Goal: Task Accomplishment & Management: Manage account settings

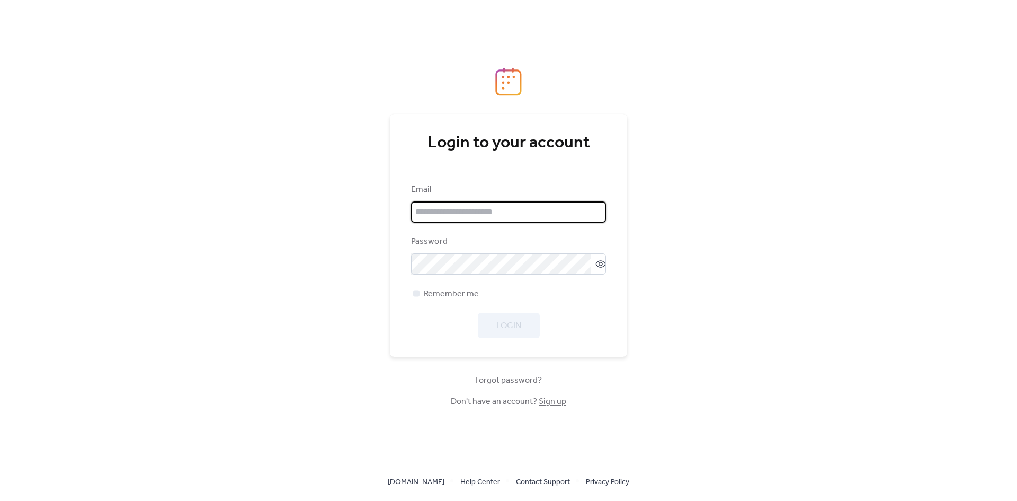
click at [499, 207] on input "email" at bounding box center [508, 211] width 195 height 21
type input "**********"
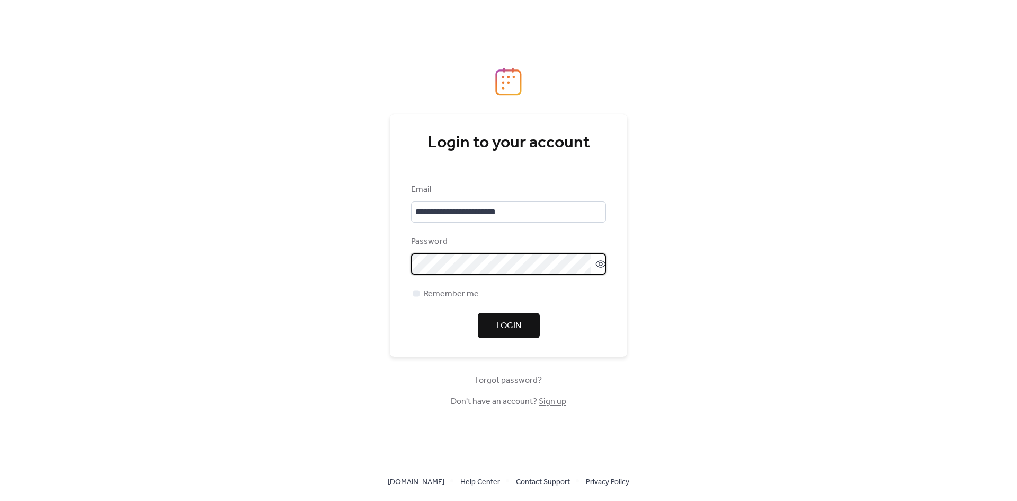
click at [520, 331] on span "Login" at bounding box center [508, 325] width 25 height 13
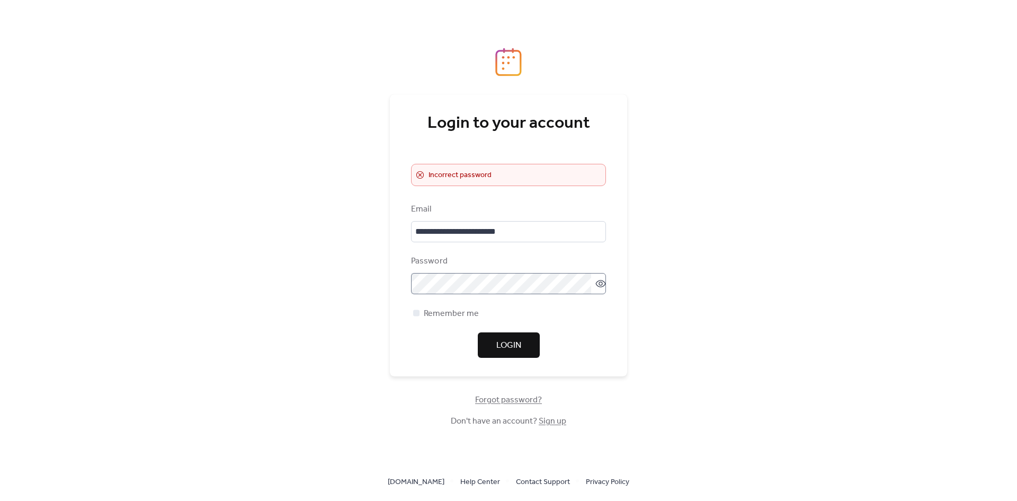
click at [595, 283] on icon at bounding box center [600, 283] width 11 height 11
click at [512, 345] on span "Login" at bounding box center [508, 345] width 25 height 13
click at [492, 346] on button "Login" at bounding box center [509, 344] width 62 height 25
